Goal: Task Accomplishment & Management: Use online tool/utility

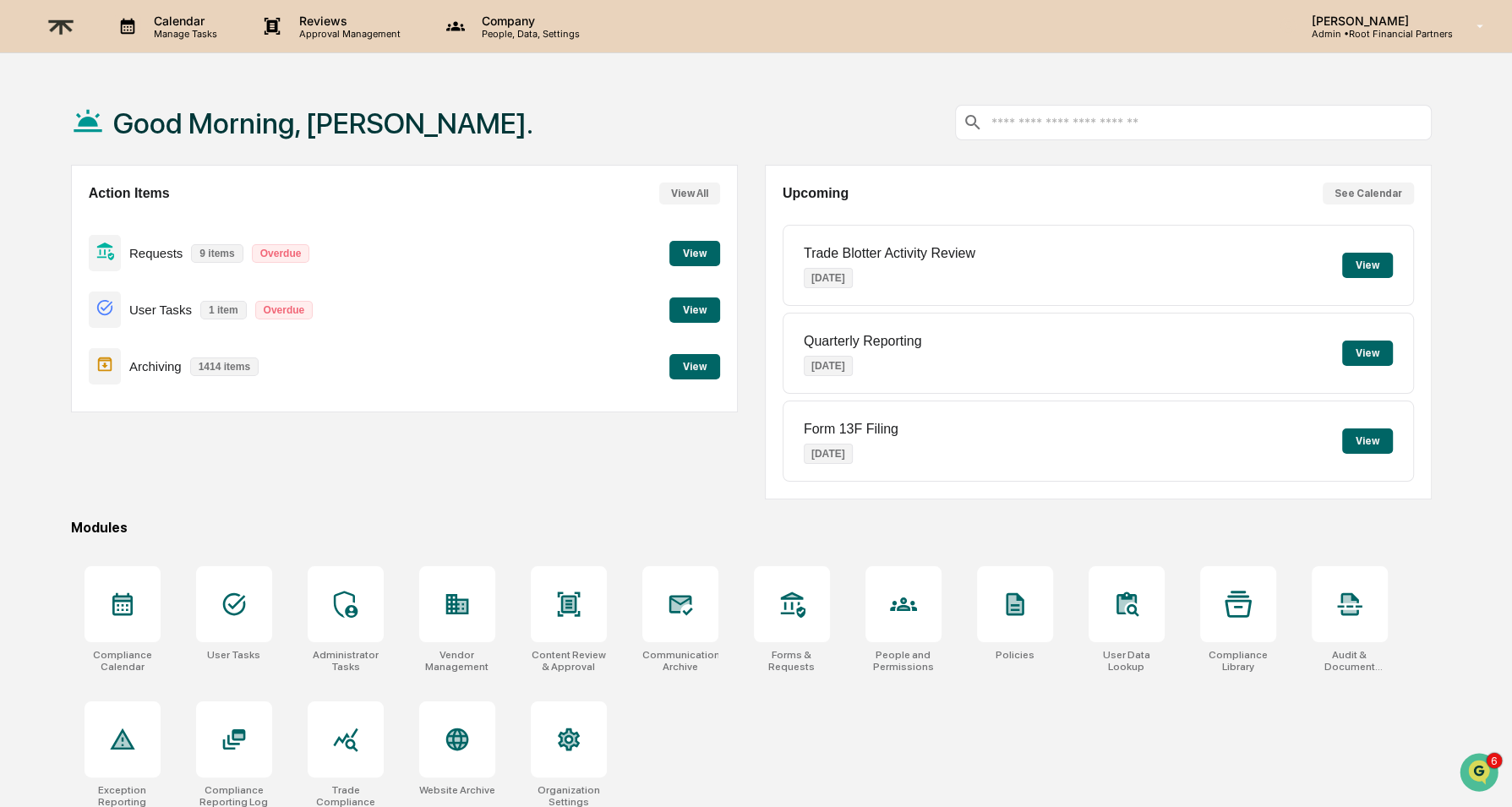
click at [685, 247] on button "View" at bounding box center [695, 253] width 51 height 25
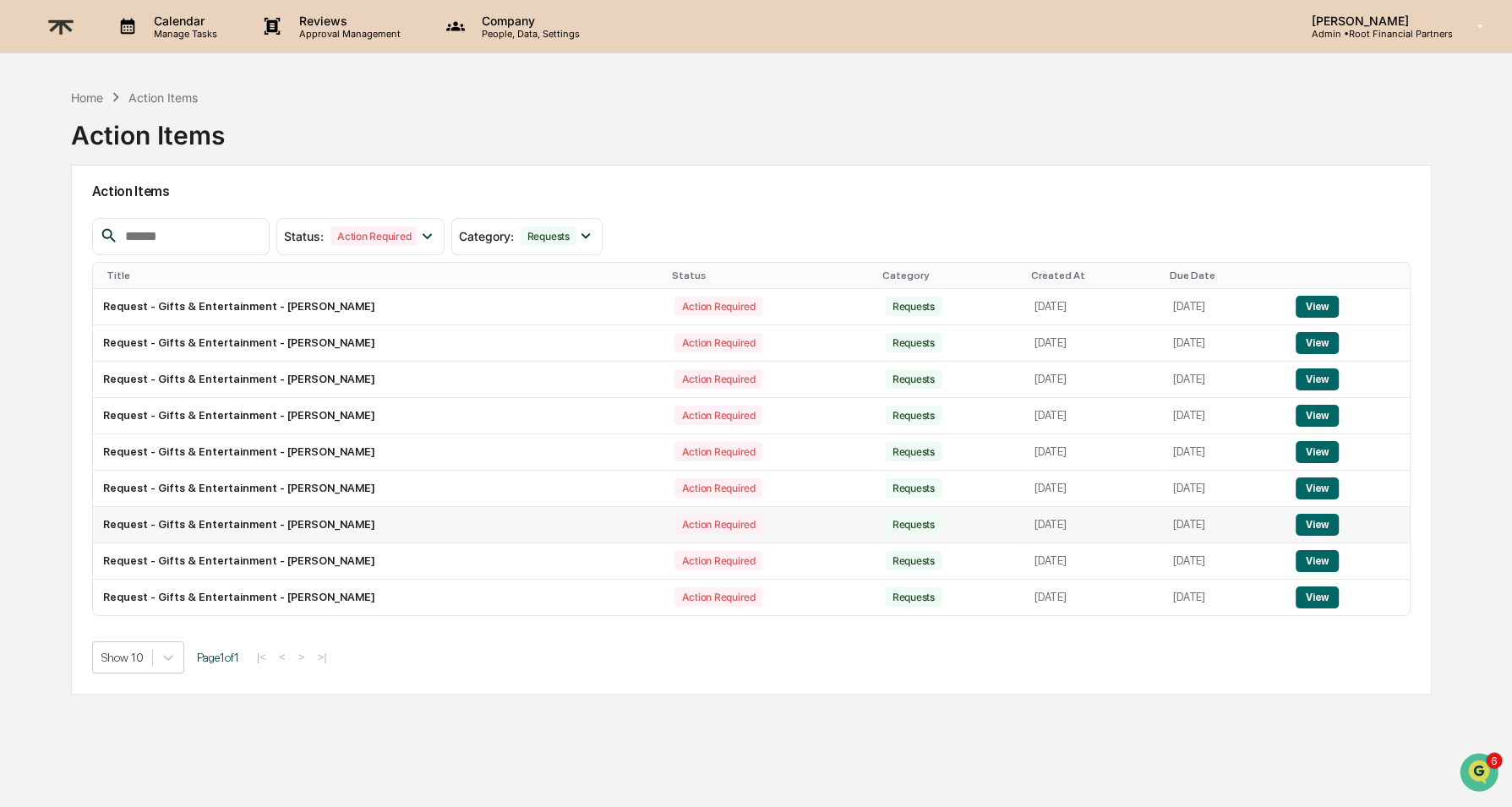
scroll to position [80, 0]
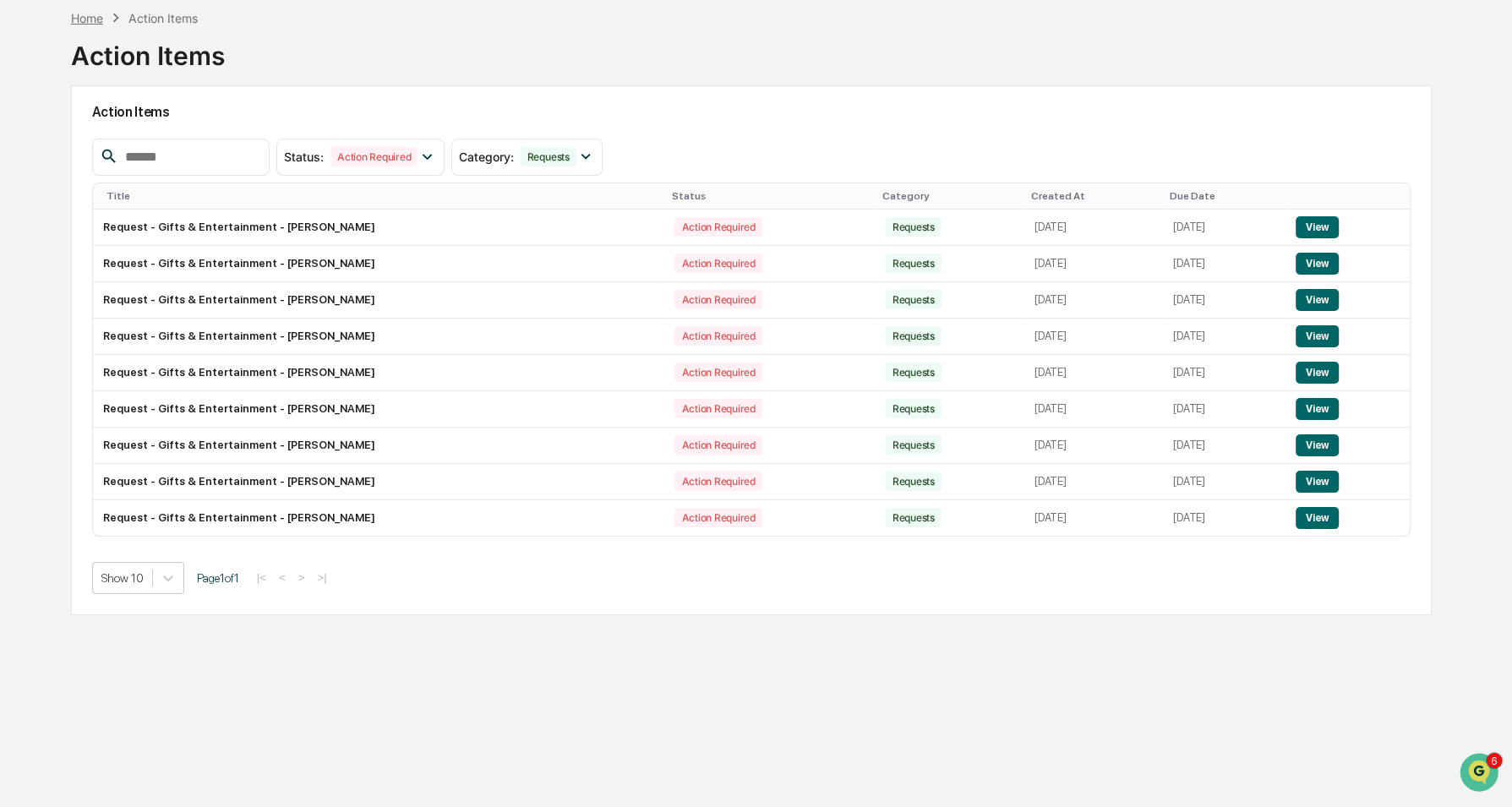
click at [88, 15] on div "Home" at bounding box center [87, 18] width 32 height 14
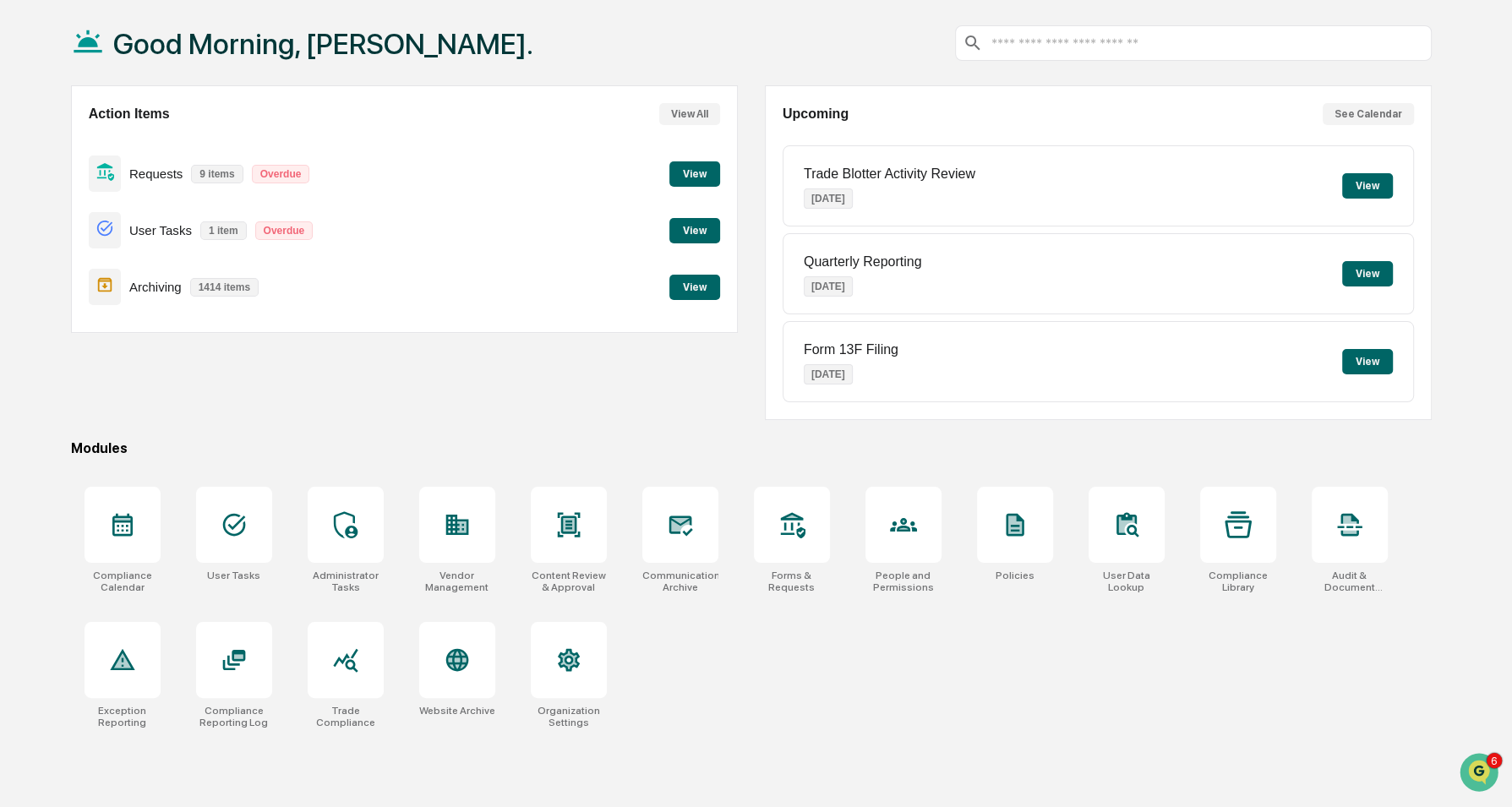
click at [700, 278] on button "View" at bounding box center [695, 287] width 51 height 25
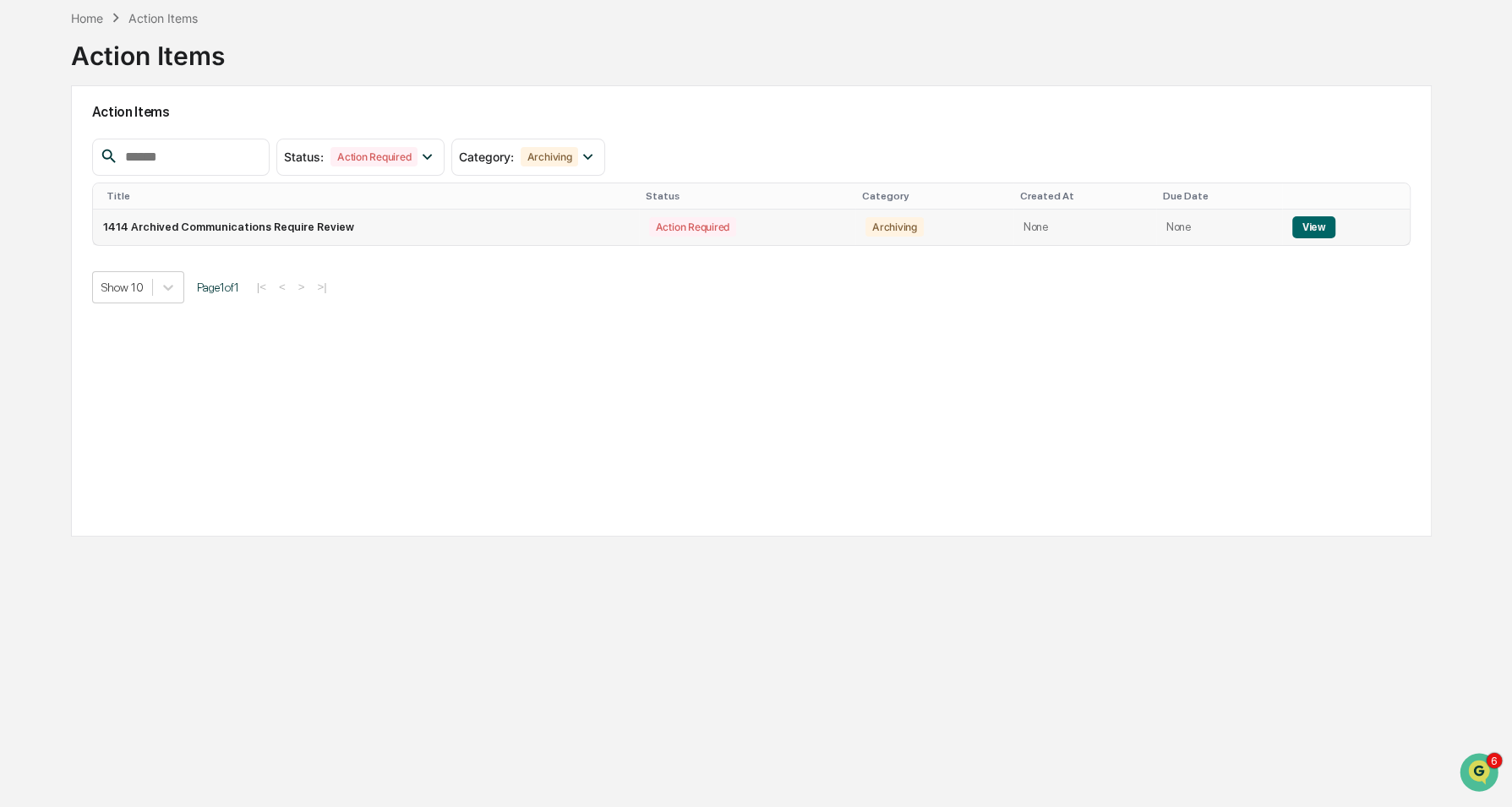
click at [1301, 213] on td "View" at bounding box center [1346, 227] width 127 height 36
click at [1320, 222] on button "View" at bounding box center [1314, 227] width 43 height 22
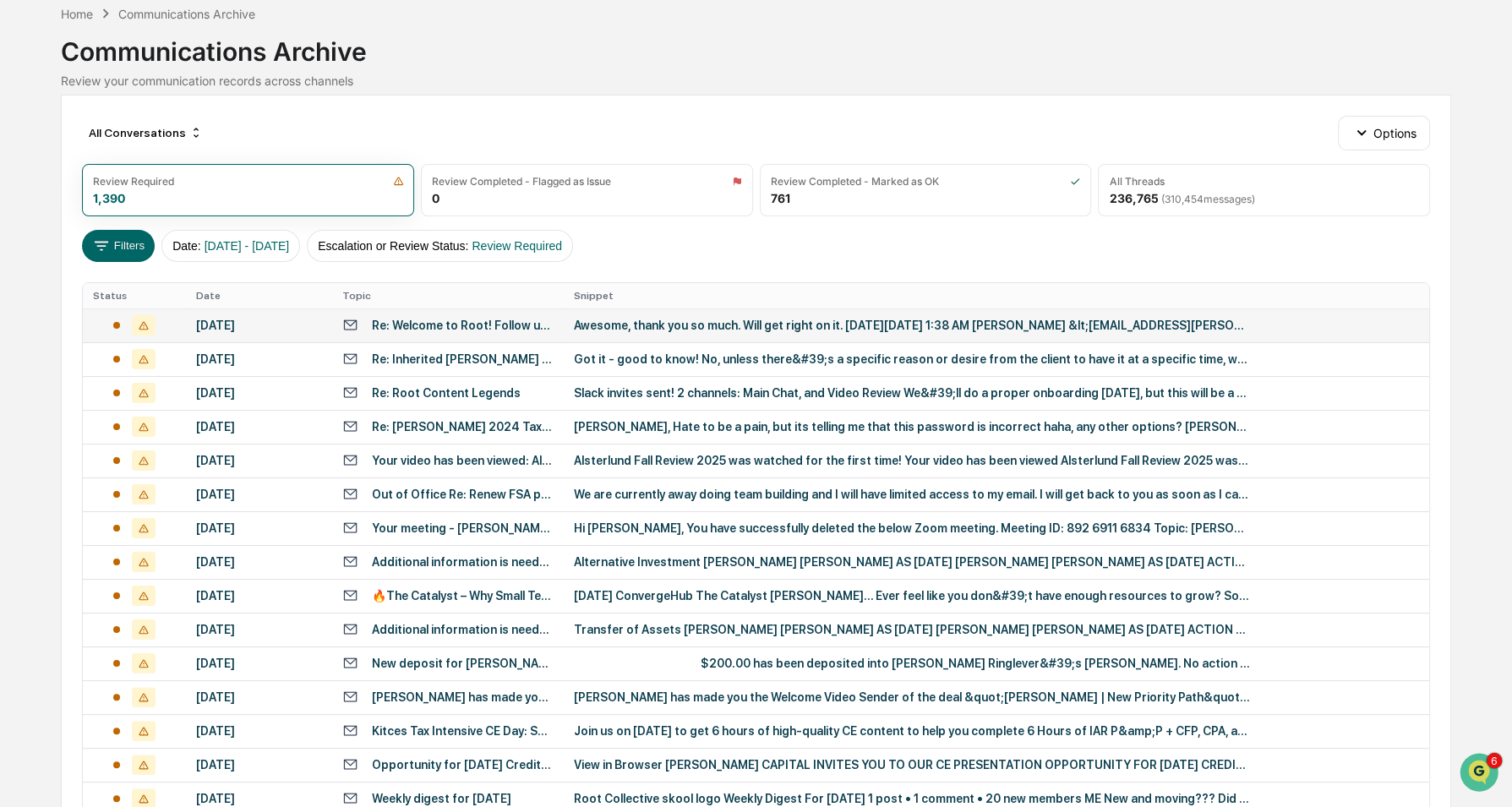
click at [793, 320] on div "Awesome, thank you so much. Will get right on it. [DATE][DATE] 1:38 AM [PERSON_…" at bounding box center [912, 326] width 676 height 14
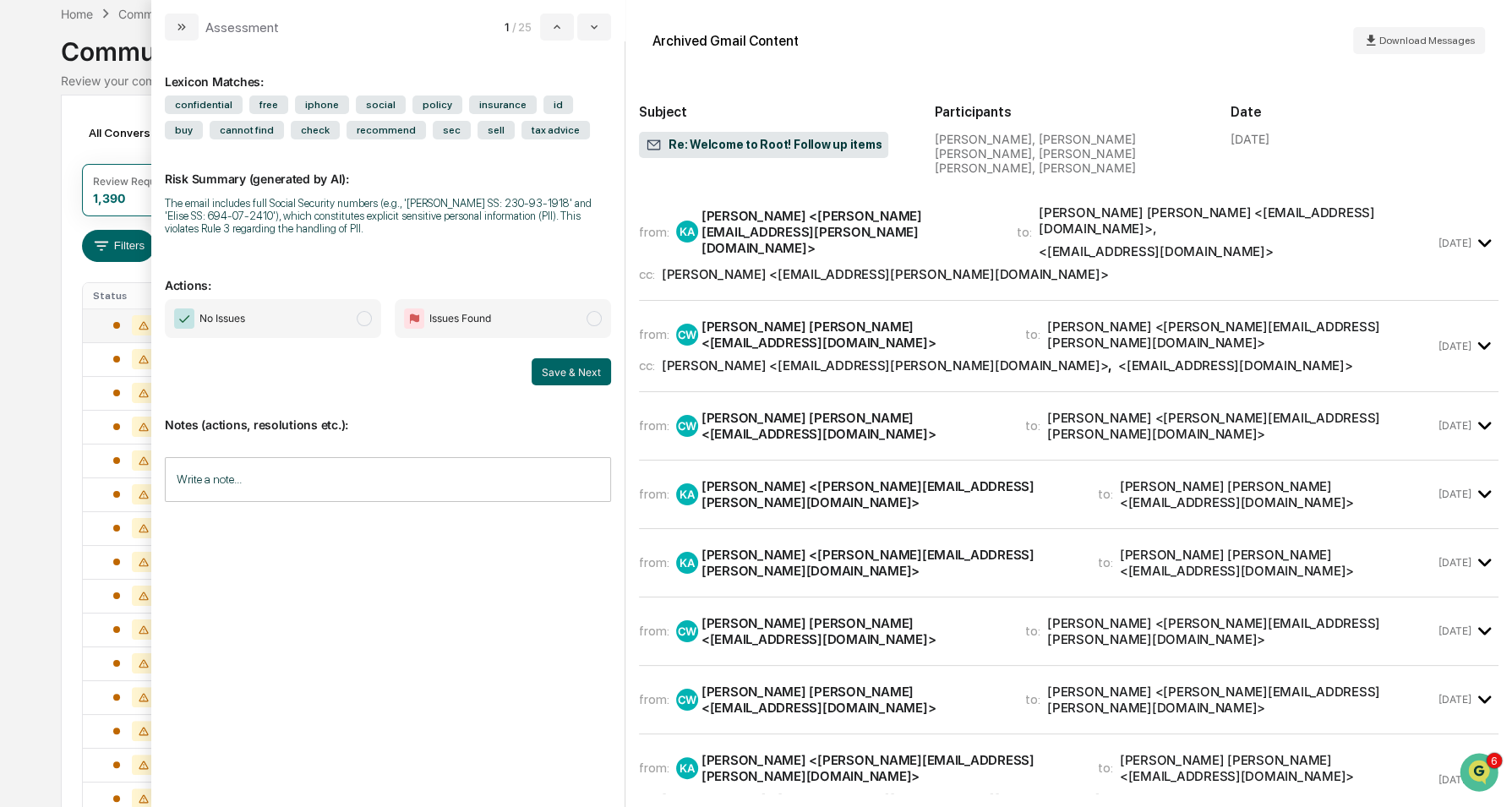
click at [956, 319] on div "from: CW [PERSON_NAME] [PERSON_NAME] <[EMAIL_ADDRESS][DOMAIN_NAME]> to: [PERSON…" at bounding box center [1036, 335] width 796 height 32
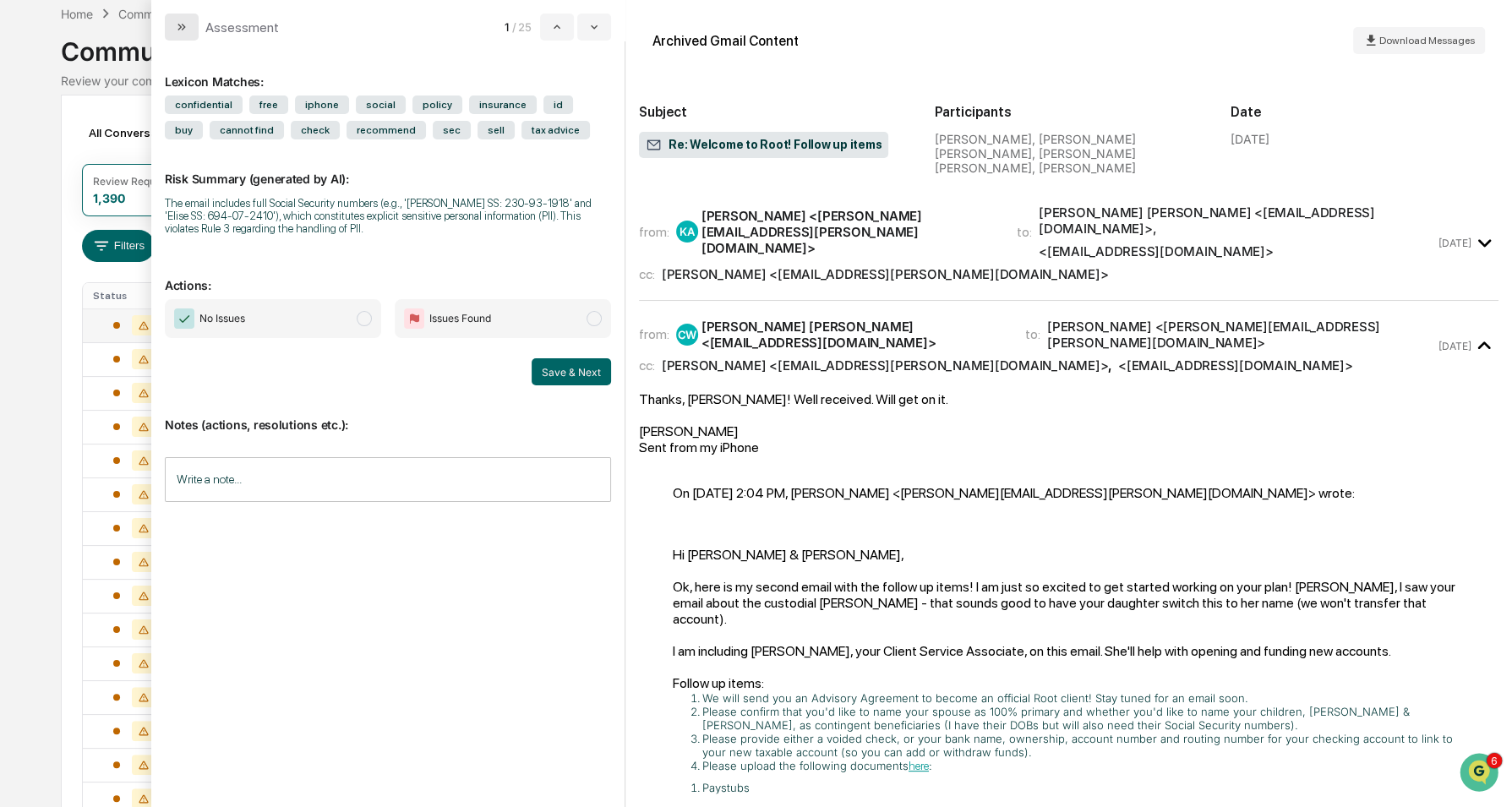
click at [181, 25] on icon "modal" at bounding box center [181, 27] width 14 height 14
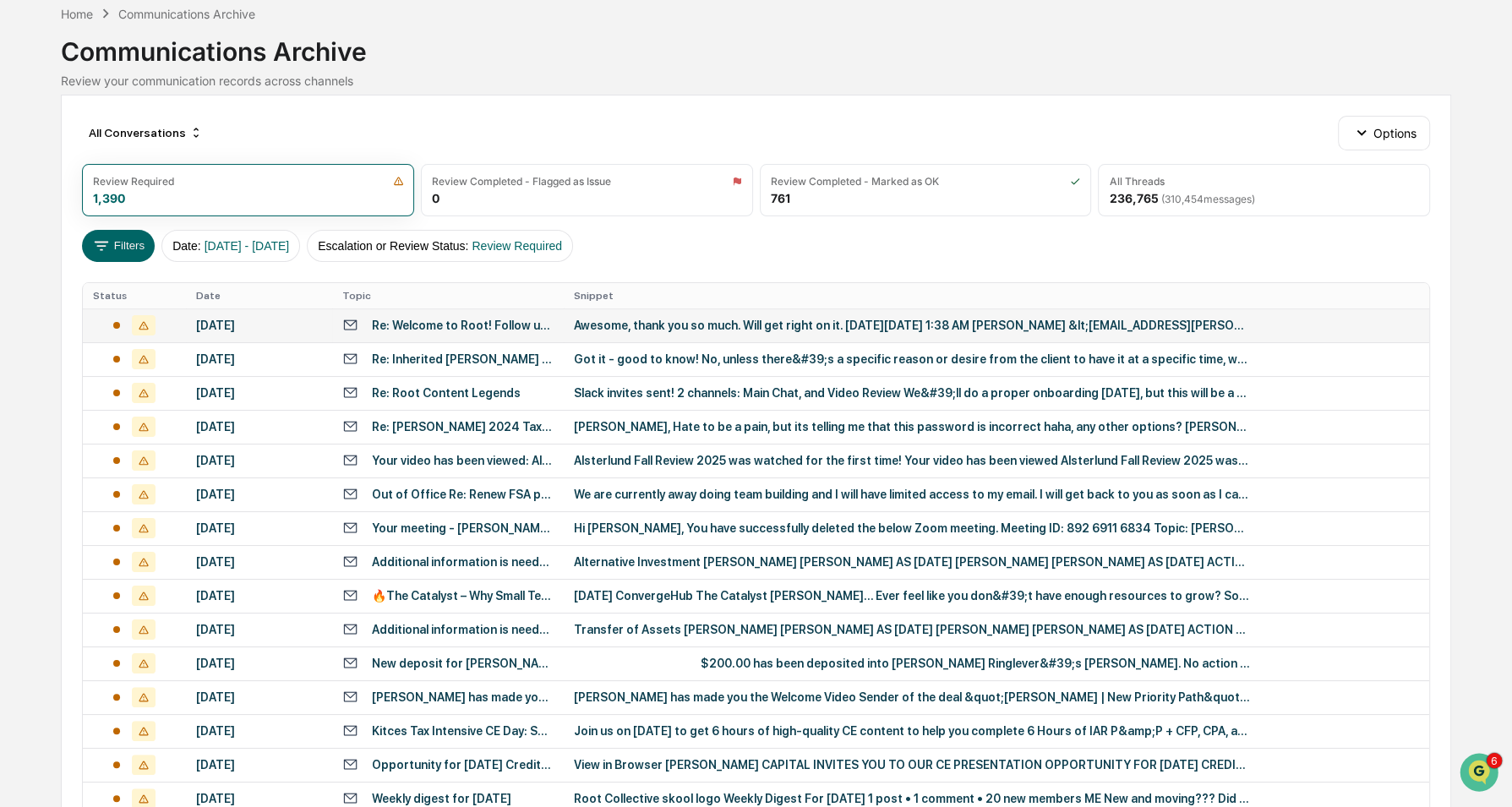
click at [667, 321] on div "Awesome, thank you so much. Will get right on it. [DATE][DATE] 1:38 AM [PERSON_…" at bounding box center [912, 326] width 676 height 14
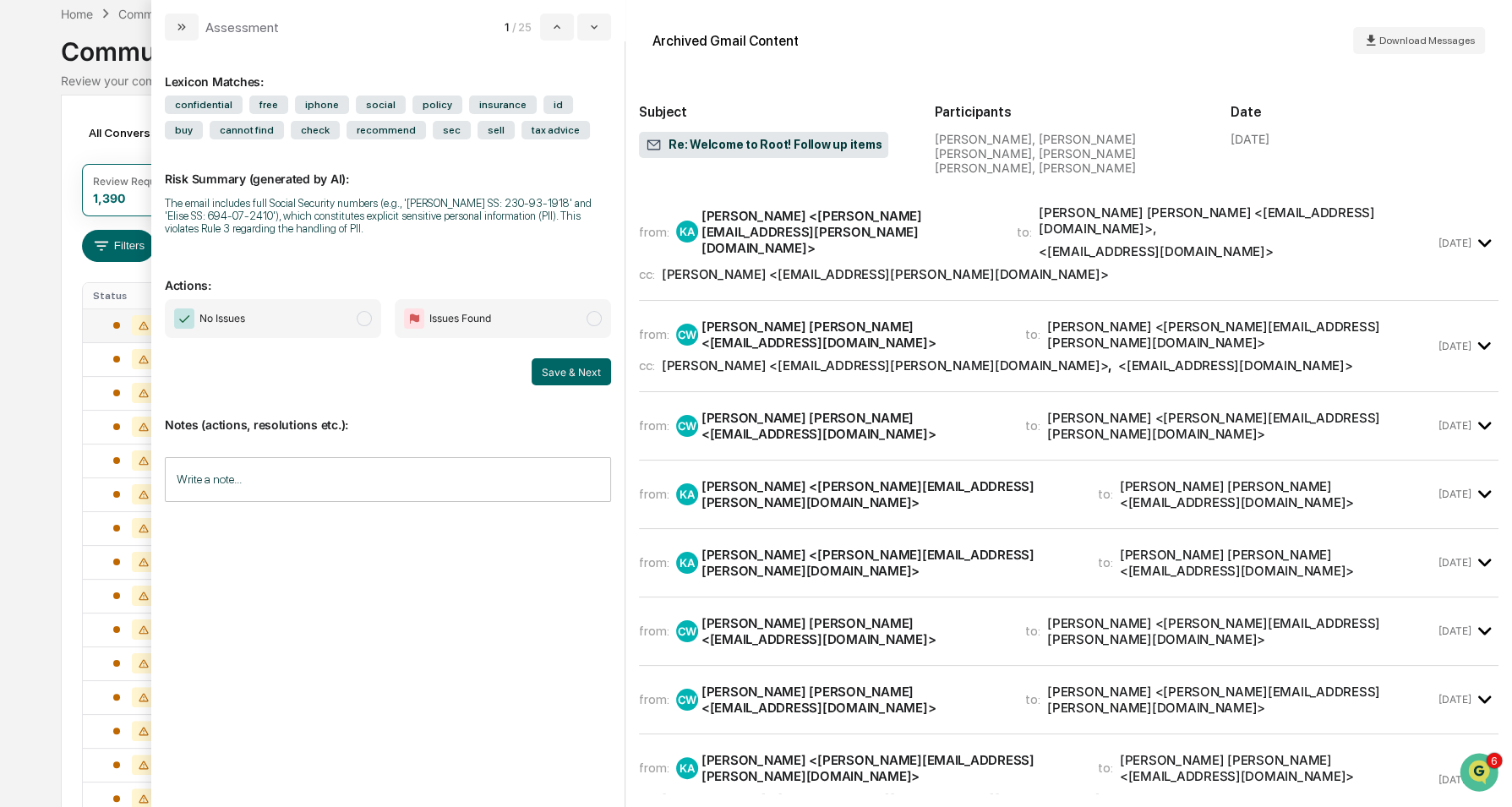
click at [328, 308] on span "No Issues" at bounding box center [272, 319] width 216 height 39
click at [583, 374] on button "Save & Next" at bounding box center [572, 372] width 80 height 27
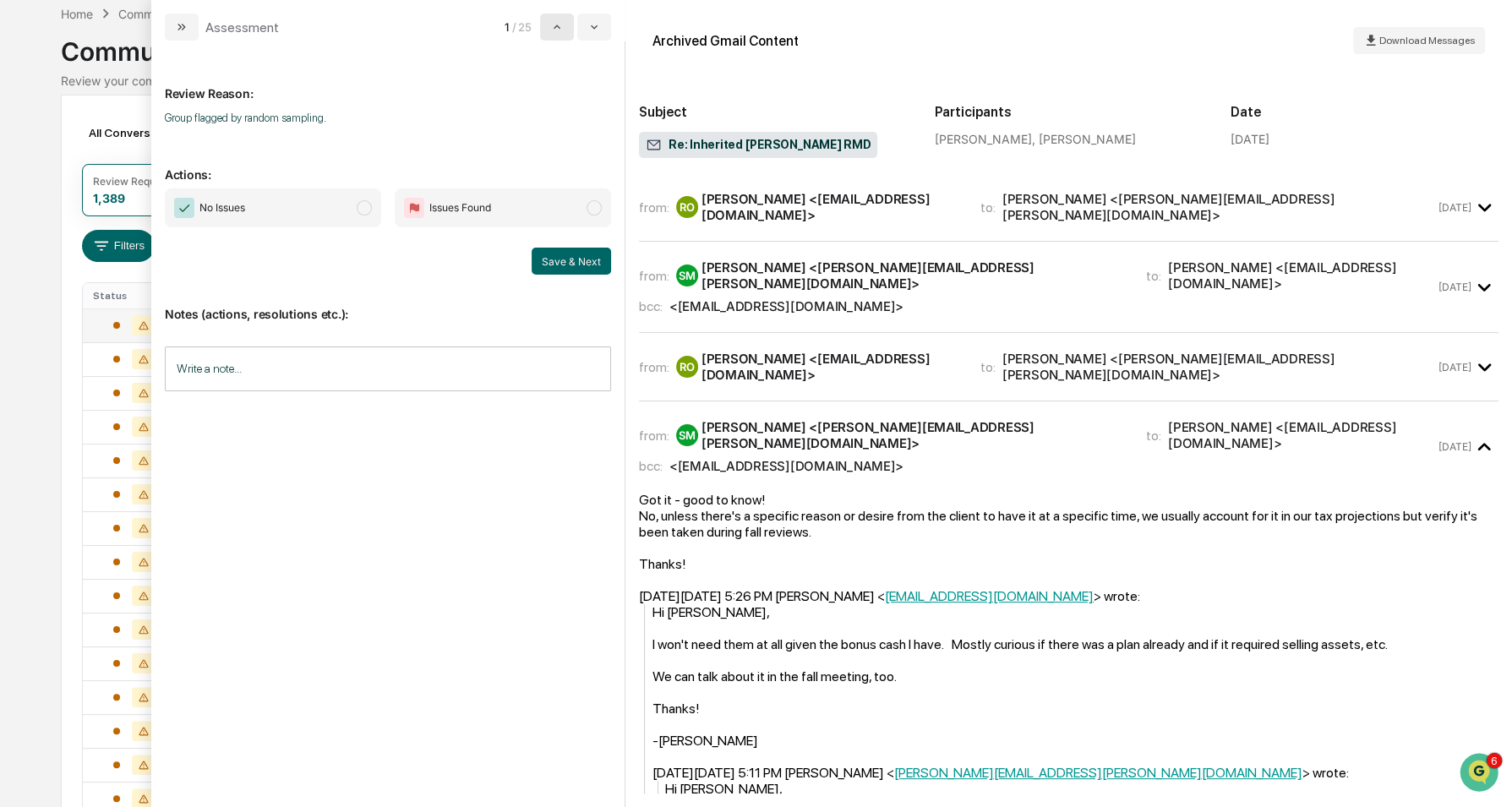
click at [557, 29] on icon "modal" at bounding box center [557, 27] width 14 height 14
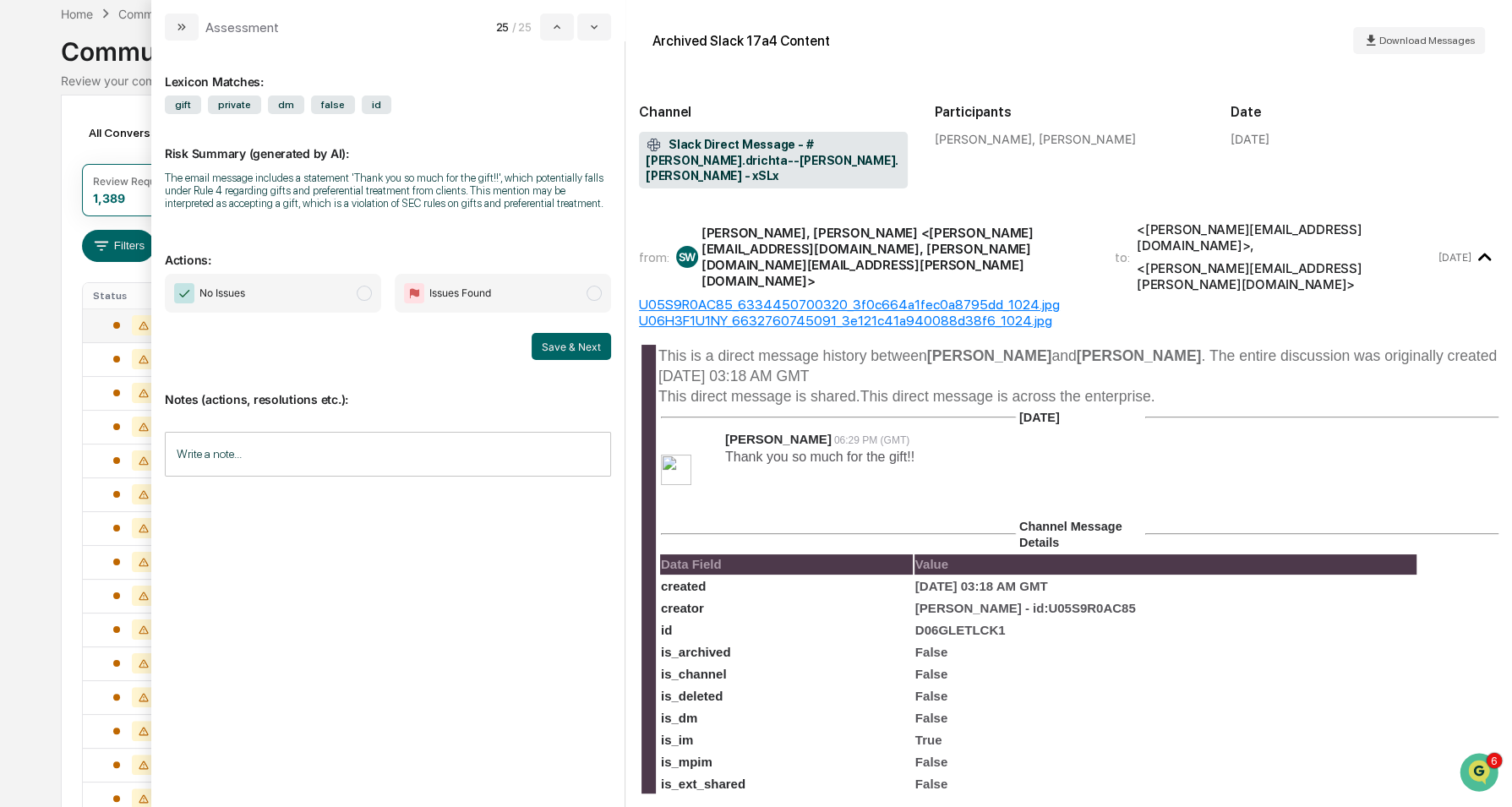
scroll to position [44, 0]
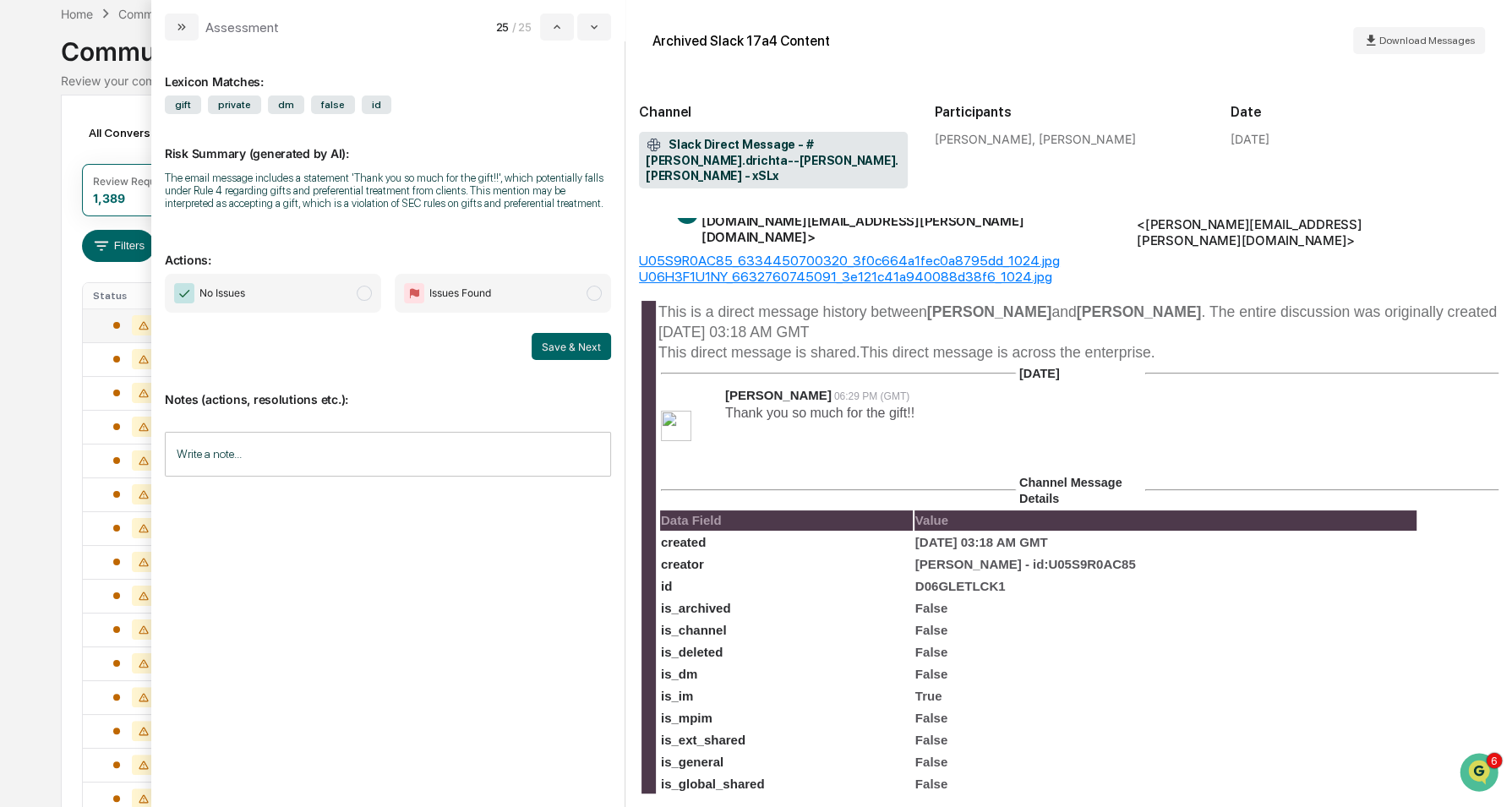
click at [346, 298] on span "No Issues" at bounding box center [272, 293] width 216 height 39
click at [577, 338] on div "No Issues Issues Found Save & Next" at bounding box center [388, 317] width 446 height 86
click at [565, 360] on button "Save & Next" at bounding box center [572, 347] width 80 height 27
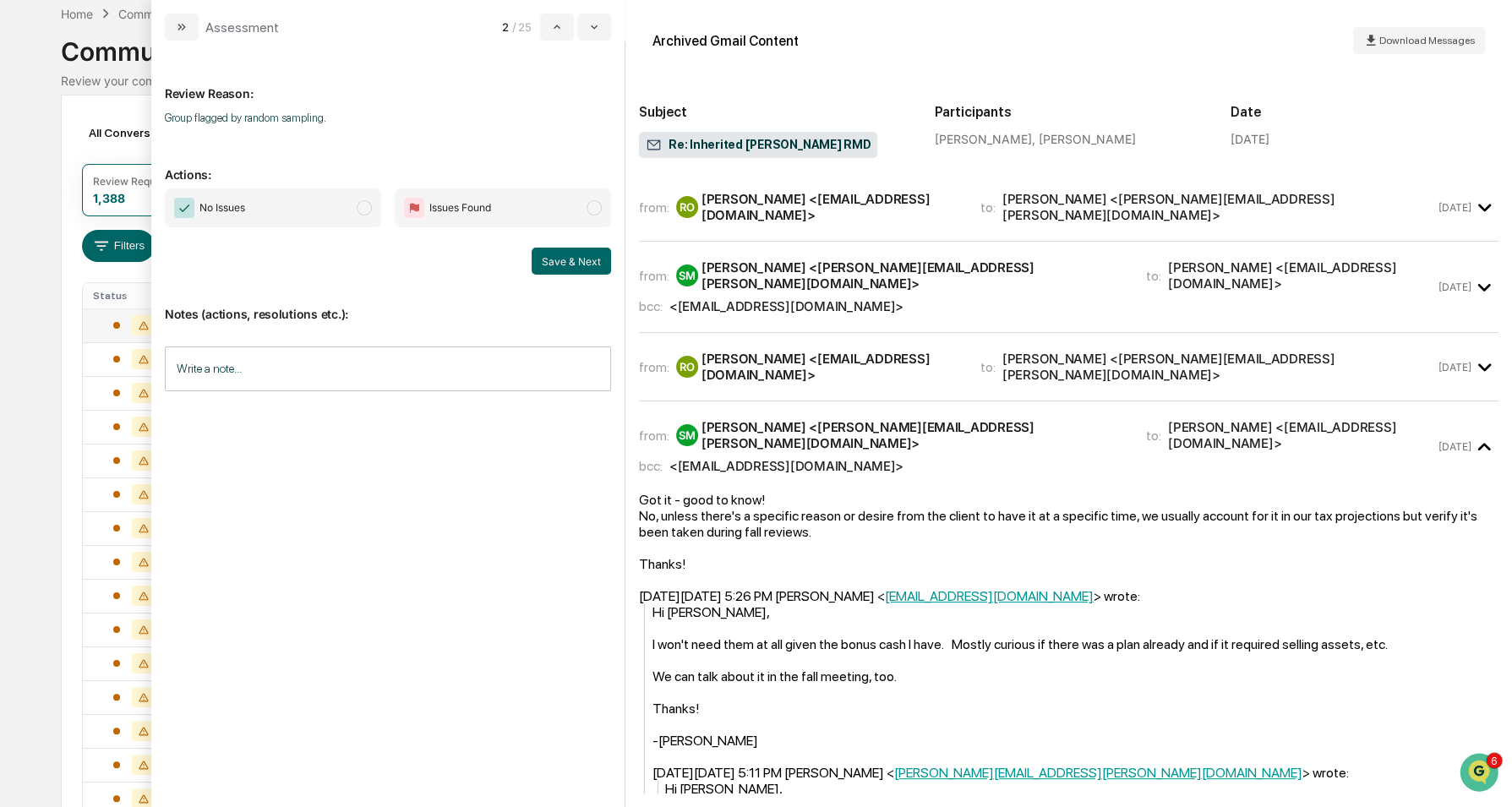
click at [343, 214] on span "No Issues" at bounding box center [272, 208] width 216 height 39
click at [559, 257] on button "Save & Next" at bounding box center [572, 261] width 80 height 27
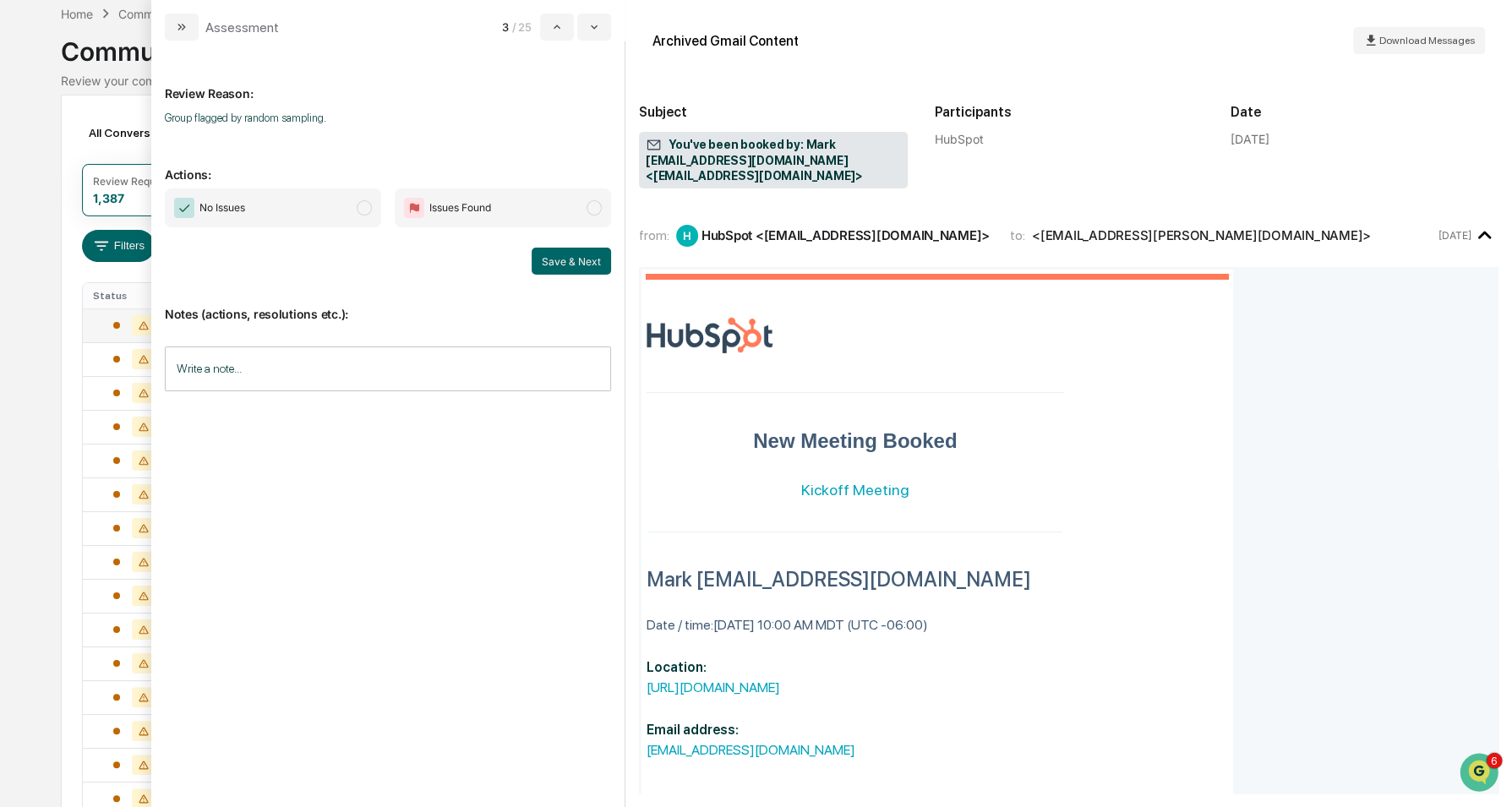
click at [338, 220] on span "No Issues" at bounding box center [272, 208] width 216 height 39
click at [577, 262] on button "Save & Next" at bounding box center [572, 261] width 80 height 27
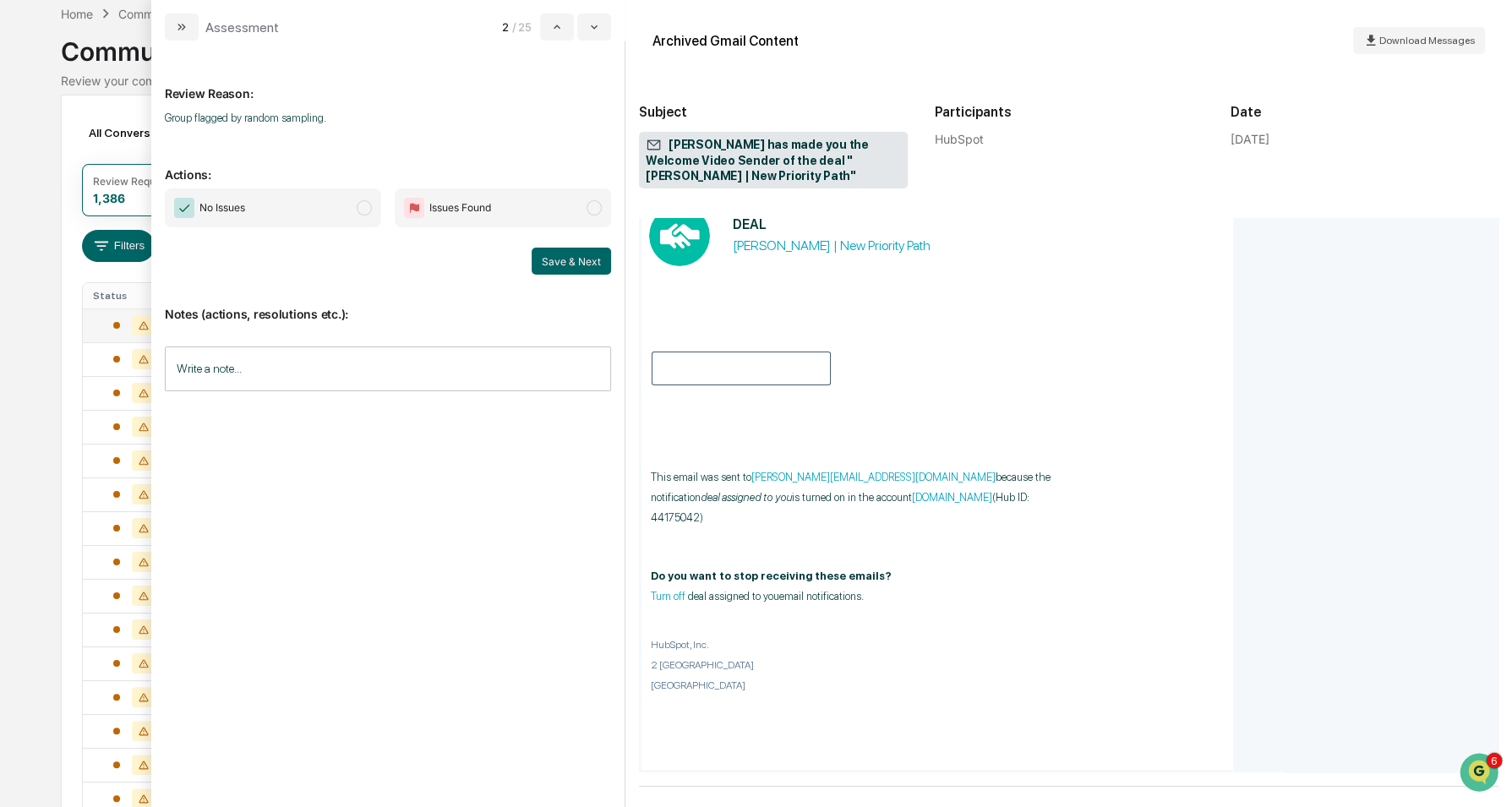
scroll to position [376, 0]
click at [676, 594] on link "Turn off" at bounding box center [667, 598] width 35 height 13
